Goal: Find specific page/section: Find specific page/section

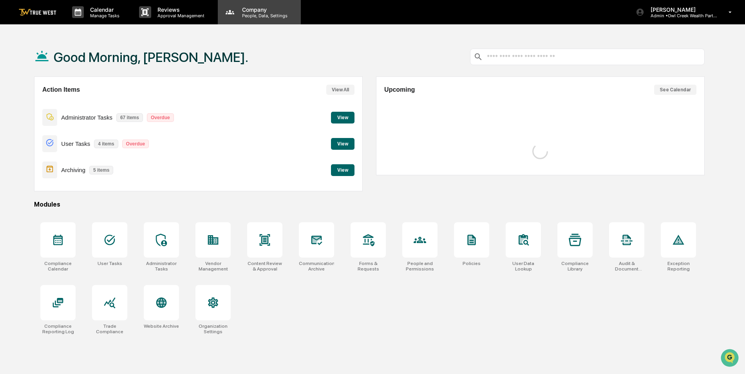
click at [257, 13] on p "People, Data, Settings" at bounding box center [264, 15] width 56 height 5
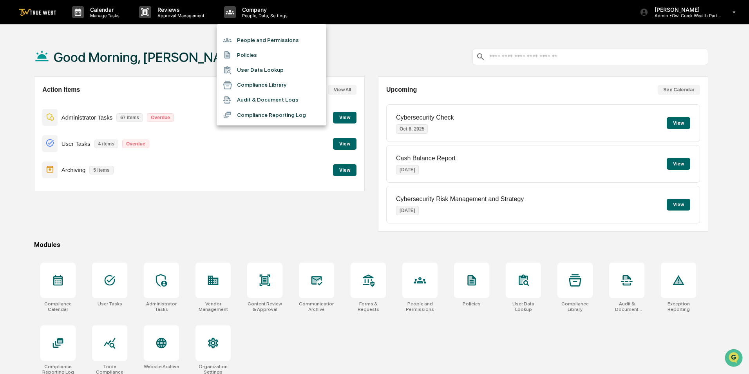
click at [253, 112] on li "Compliance Reporting Log" at bounding box center [272, 114] width 110 height 15
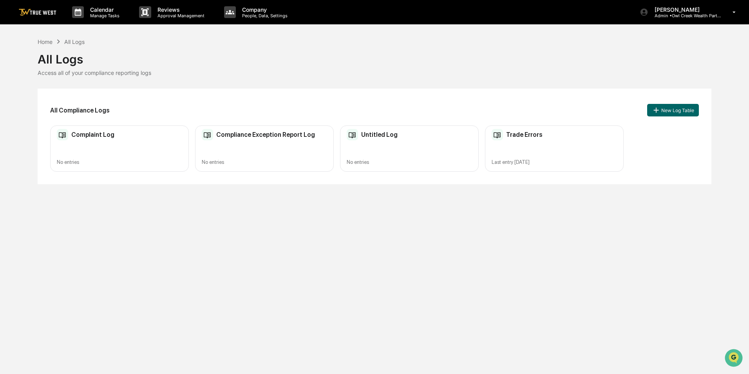
click at [535, 161] on div "Last entry [DATE]" at bounding box center [554, 162] width 125 height 6
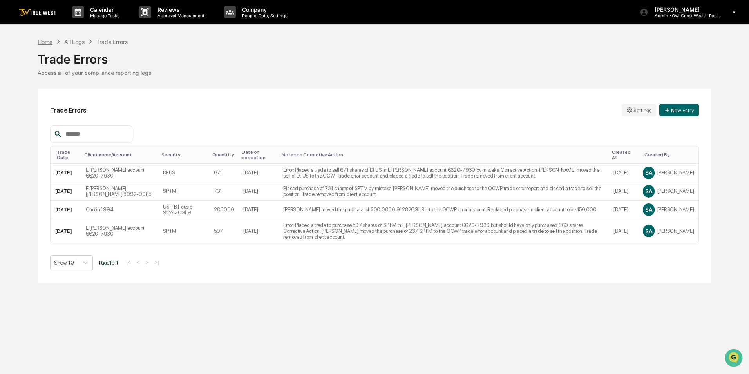
click at [42, 43] on div "Home" at bounding box center [45, 41] width 15 height 7
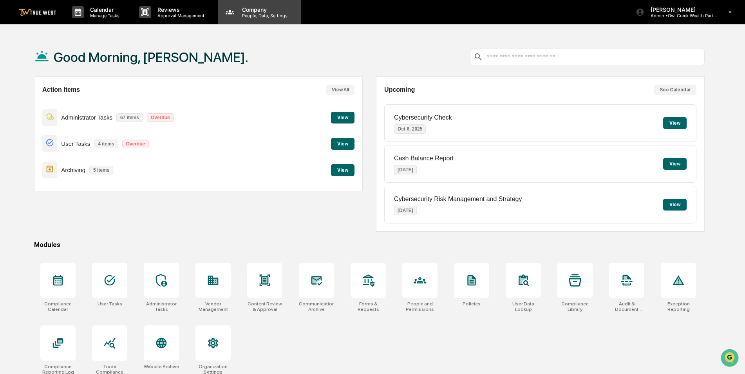
click at [256, 13] on p "People, Data, Settings" at bounding box center [264, 15] width 56 height 5
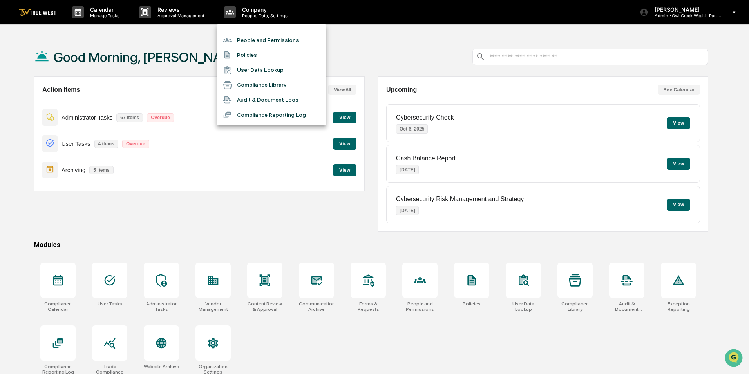
click at [255, 114] on li "Compliance Reporting Log" at bounding box center [272, 114] width 110 height 15
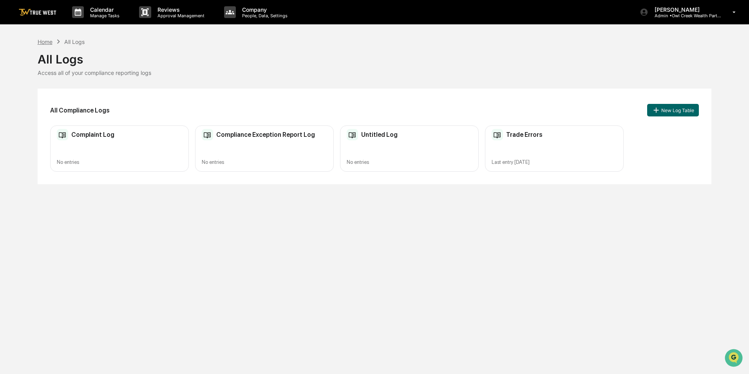
click at [49, 41] on div "Home" at bounding box center [45, 41] width 15 height 7
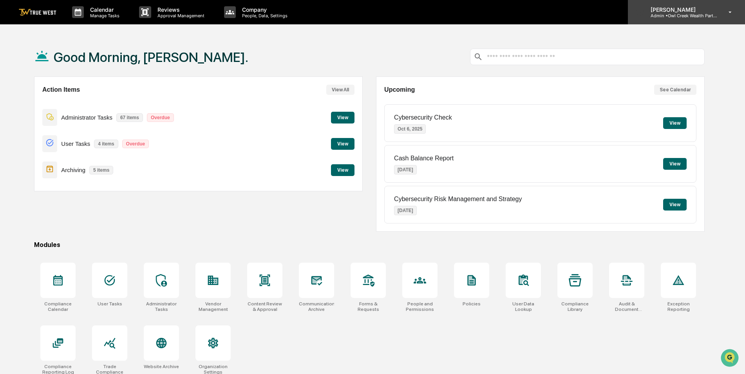
click at [685, 16] on p "Admin • Owl Creek Wealth Partners" at bounding box center [681, 15] width 73 height 5
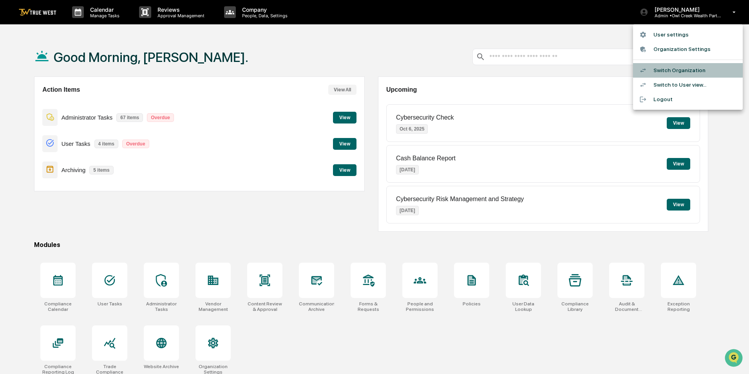
click at [672, 68] on li "Switch Organization" at bounding box center [688, 70] width 110 height 14
